Goal: Task Accomplishment & Management: Complete application form

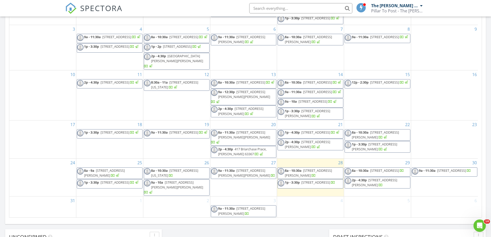
scroll to position [309, 0]
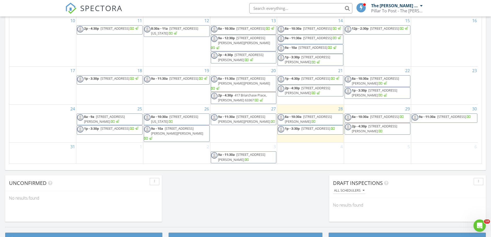
click at [384, 114] on div "29 8a - 10:30a 5443 Langsworth Dr, St. Louis 63129 2p - 4:30p 2434 Shady Dr, Ar…" at bounding box center [377, 124] width 67 height 38
click at [383, 95] on link "Inspection" at bounding box center [377, 92] width 27 height 8
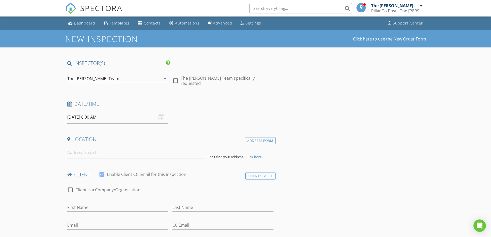
click at [100, 149] on input at bounding box center [135, 152] width 136 height 13
paste input "[STREET_ADDRESS][US_STATE]"
type input "[STREET_ADDRESS][US_STATE]"
click at [115, 114] on input "[DATE] 8:00 AM" at bounding box center [117, 117] width 101 height 13
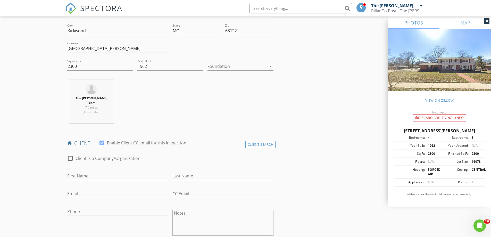
scroll to position [232, 0]
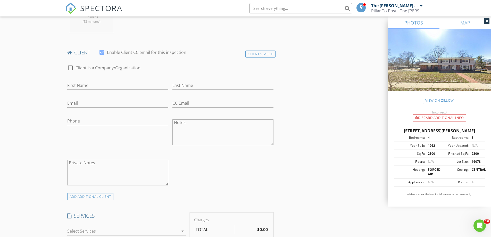
click at [261, 53] on div "client check_box Enable Client CC email for this inspection" at bounding box center [170, 54] width 211 height 10
click at [271, 49] on h4 "client" at bounding box center [170, 52] width 206 height 7
click at [256, 51] on div "Client Search" at bounding box center [260, 54] width 30 height 7
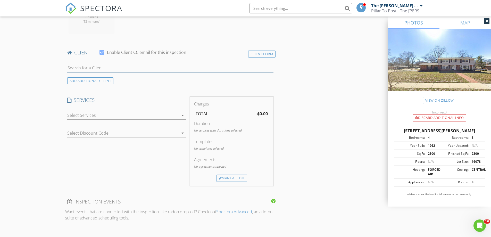
click at [123, 65] on input "text" at bounding box center [170, 68] width 206 height 9
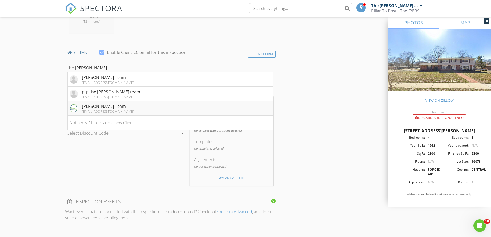
type input "the [PERSON_NAME]"
click at [86, 109] on div "[EMAIL_ADDRESS][DOMAIN_NAME]" at bounding box center [108, 111] width 52 height 4
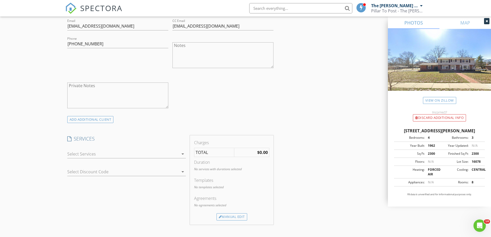
scroll to position [335, 0]
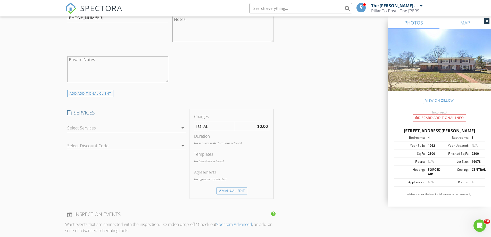
click at [90, 124] on div at bounding box center [122, 128] width 111 height 8
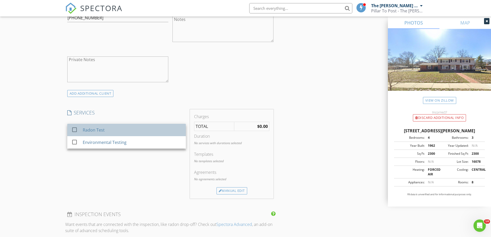
click at [93, 127] on div "Radon Test" at bounding box center [93, 130] width 22 height 6
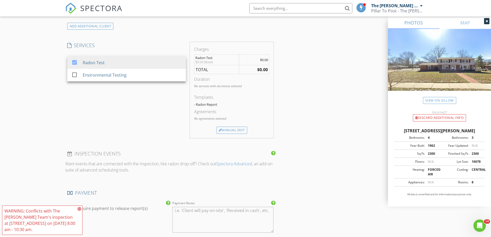
scroll to position [464, 0]
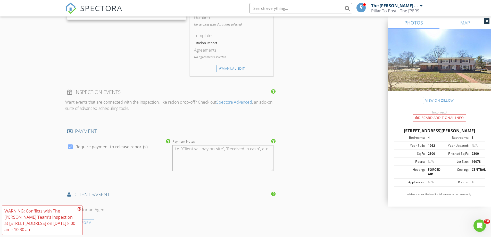
click at [94, 144] on label "Require payment to release report(s)" at bounding box center [112, 146] width 72 height 5
checkbox input "false"
click at [78, 209] on icon at bounding box center [80, 209] width 4 height 4
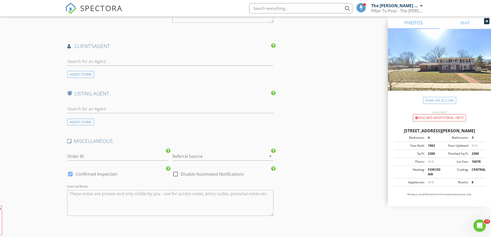
scroll to position [670, 0]
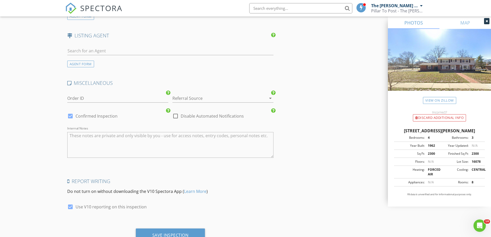
click at [192, 113] on label "Disable Automated Notifications" at bounding box center [212, 115] width 63 height 5
checkbox input "true"
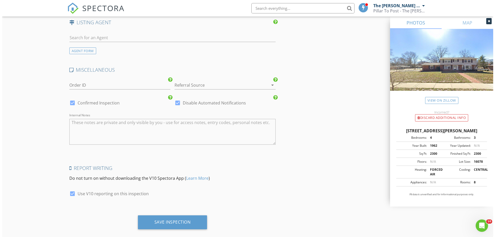
scroll to position [687, 0]
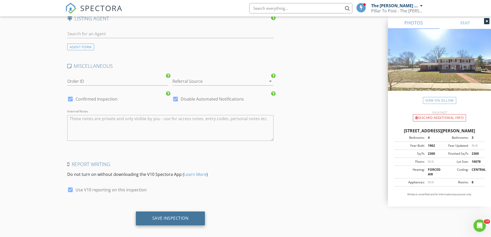
click at [171, 211] on div "Save Inspection" at bounding box center [170, 218] width 69 height 14
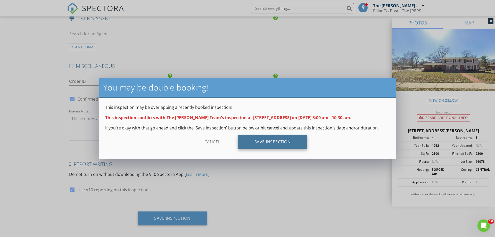
click at [270, 139] on div "Save Inspection" at bounding box center [272, 142] width 69 height 14
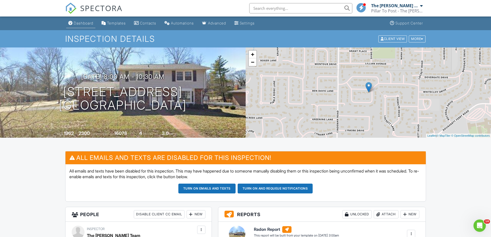
click at [86, 24] on div "Dashboard" at bounding box center [84, 23] width 20 height 4
